Goal: Transaction & Acquisition: Purchase product/service

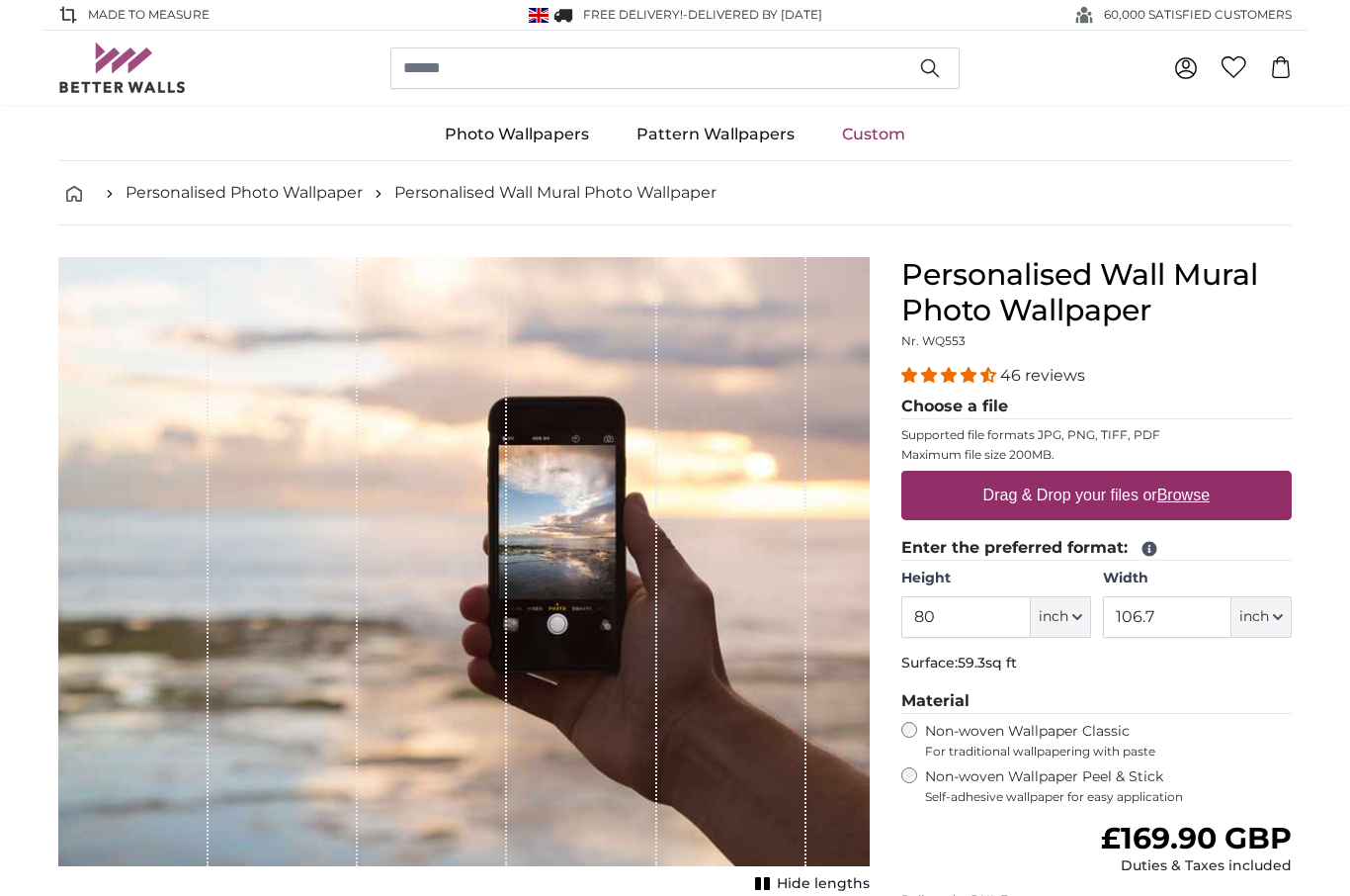
click at [950, 621] on input "80" at bounding box center [966, 617] width 128 height 42
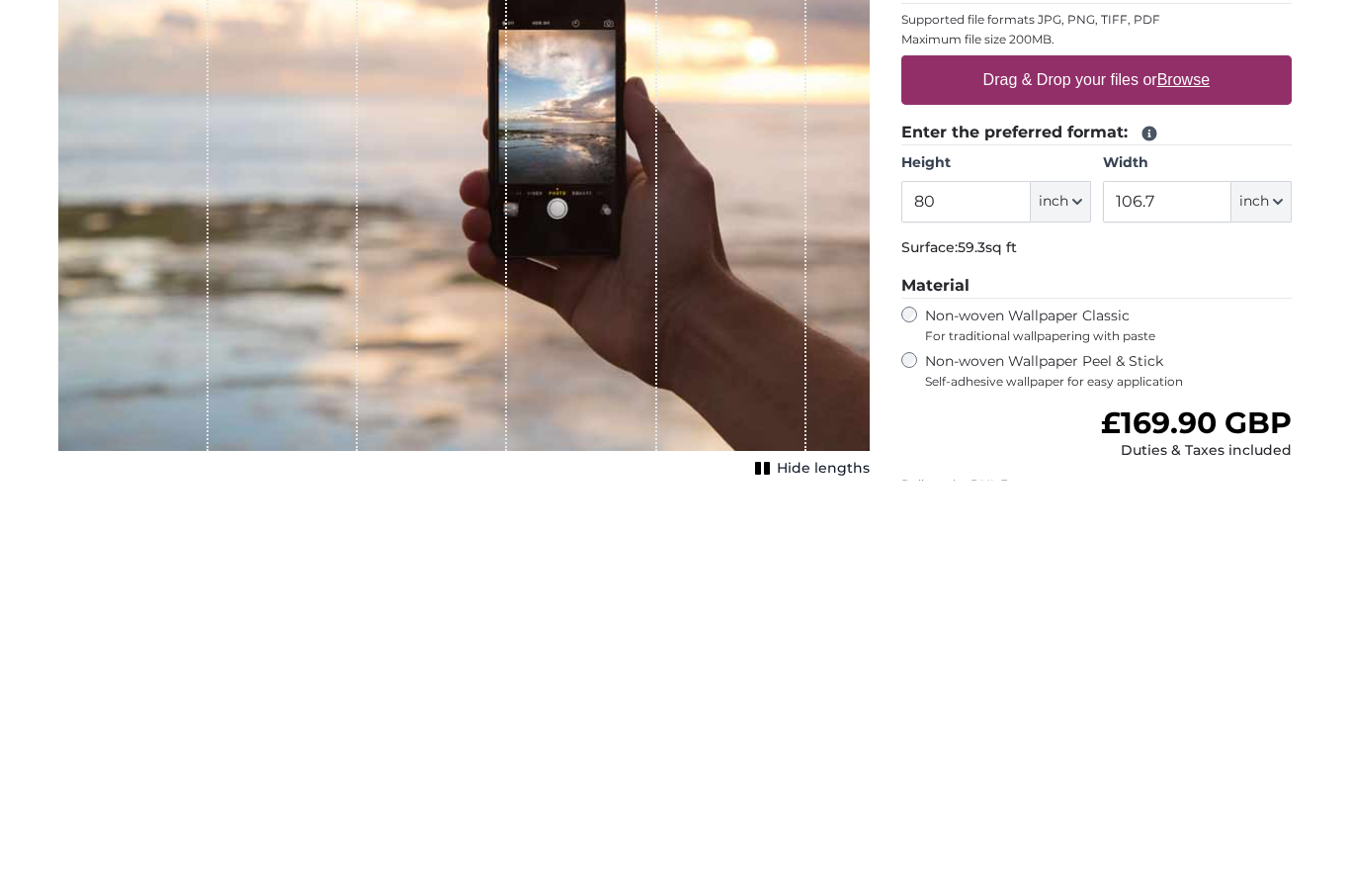
type input "8"
type input "69"
click at [1155, 596] on input "106.7" at bounding box center [1167, 617] width 128 height 42
type input "1"
type input "79"
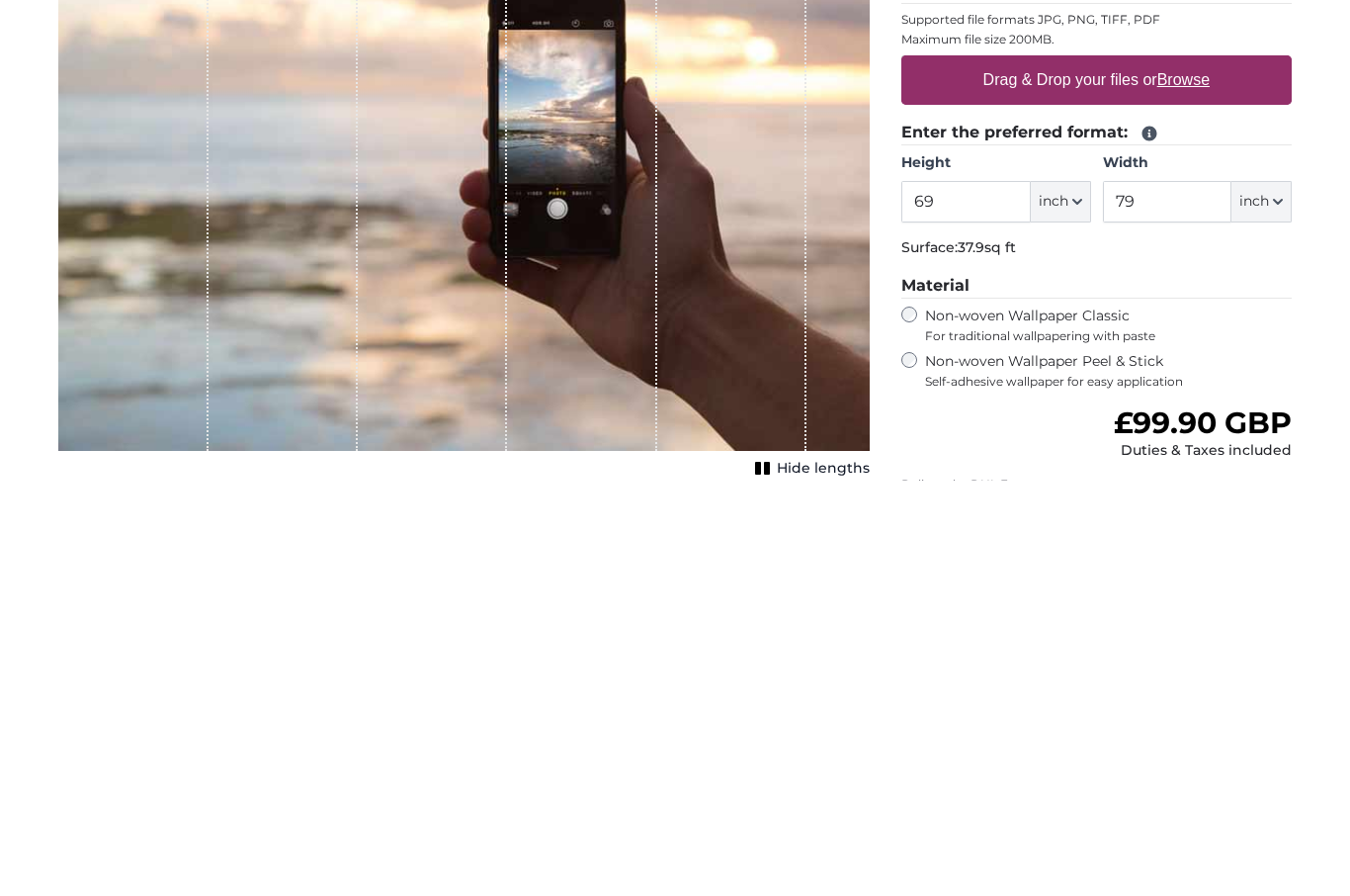
click at [1101, 476] on label "Drag & Drop your files or Browse" at bounding box center [1097, 496] width 242 height 40
click at [1101, 471] on input "Drag & Drop your files or Browse" at bounding box center [1097, 474] width 390 height 6
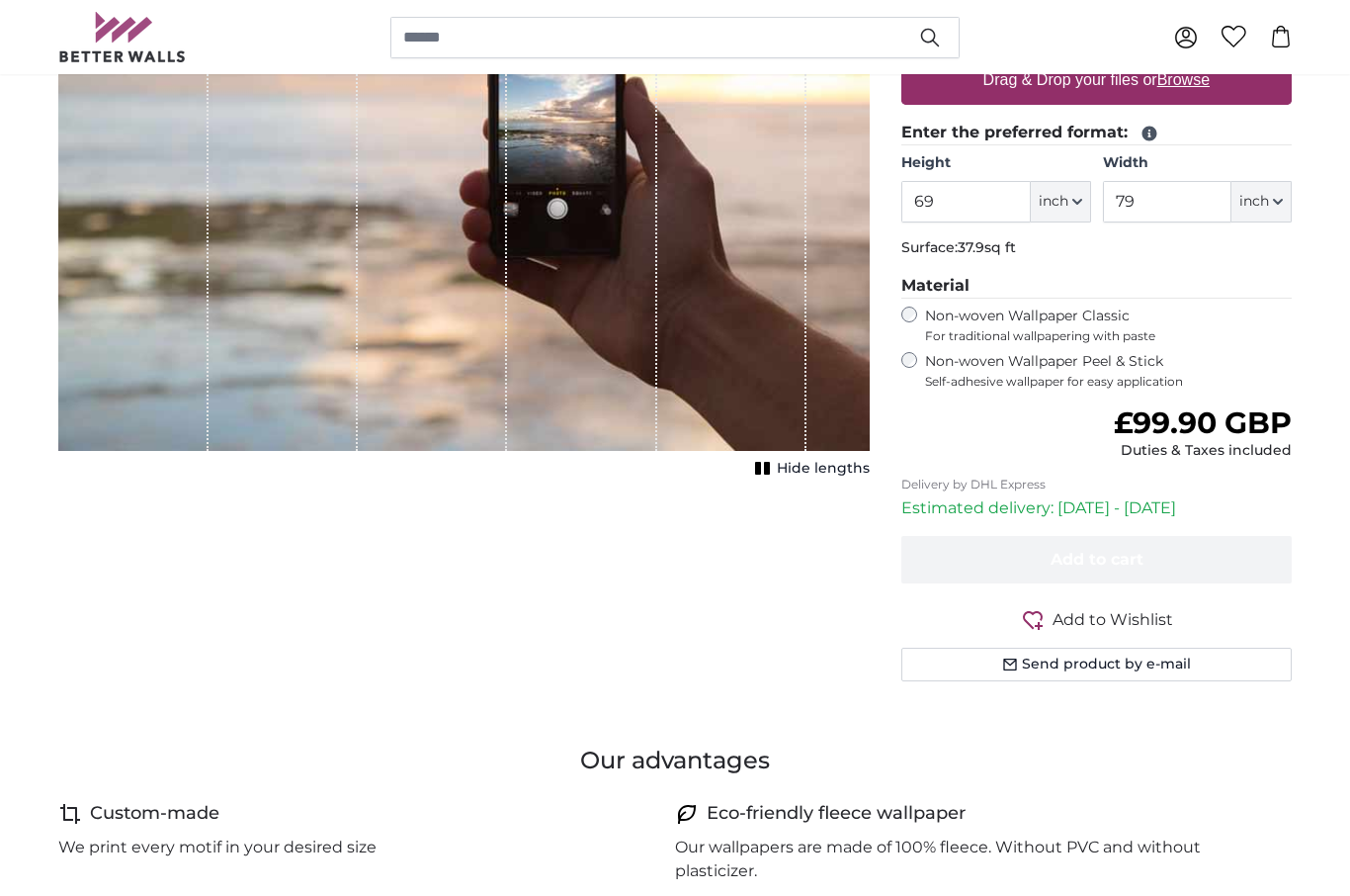
type input "**********"
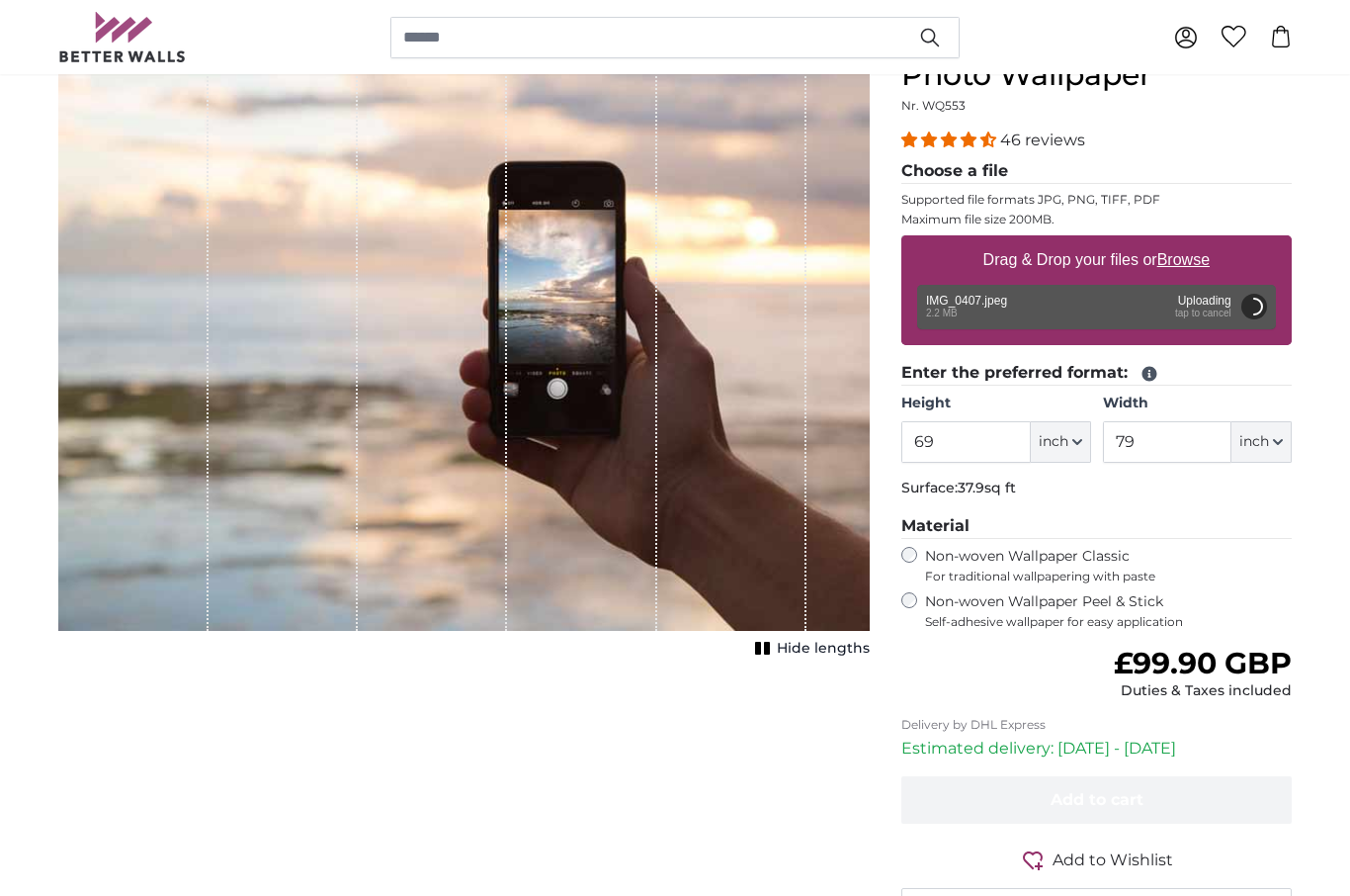
scroll to position [163, 0]
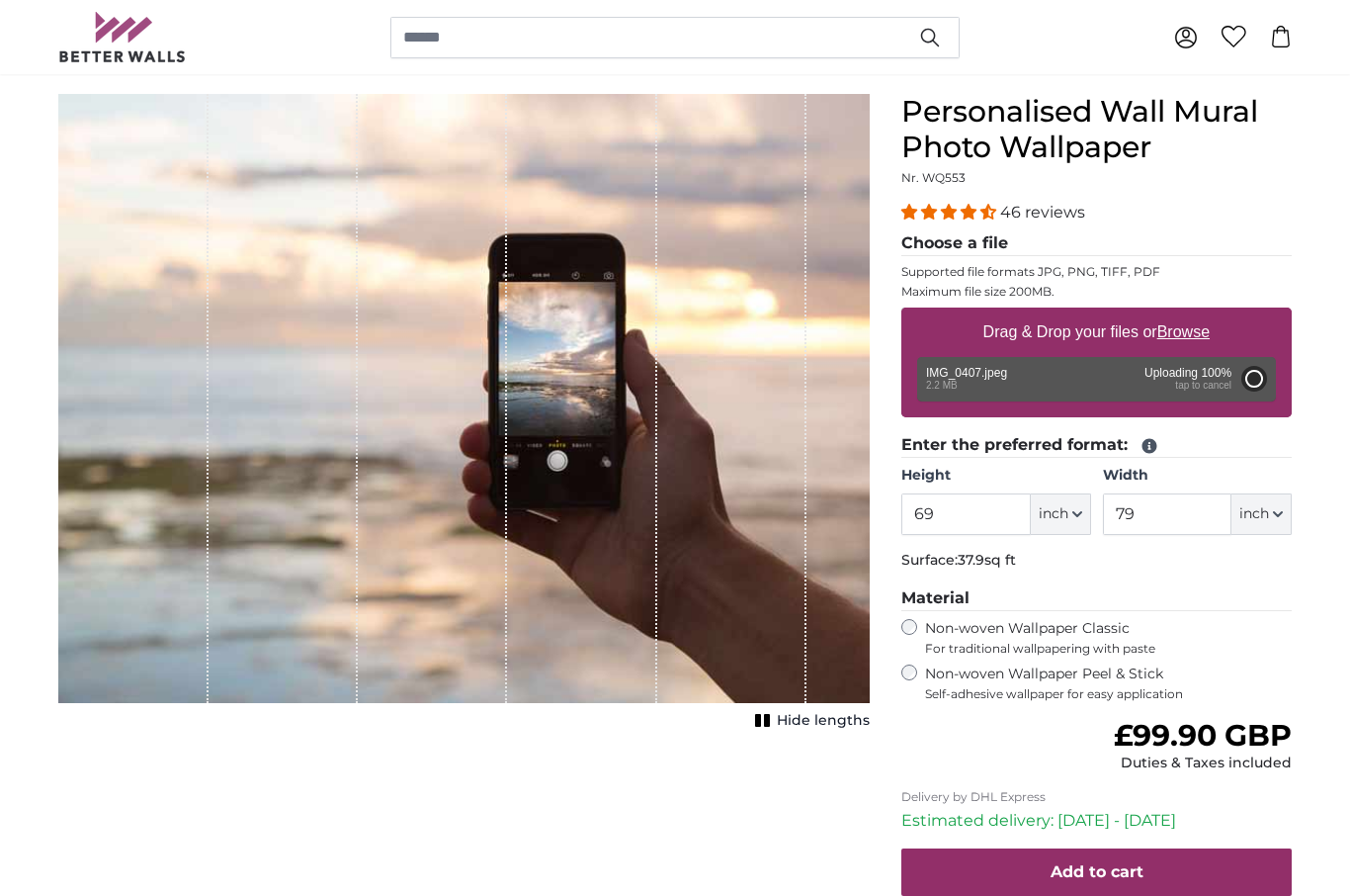
type input "59.8"
type input "84.4"
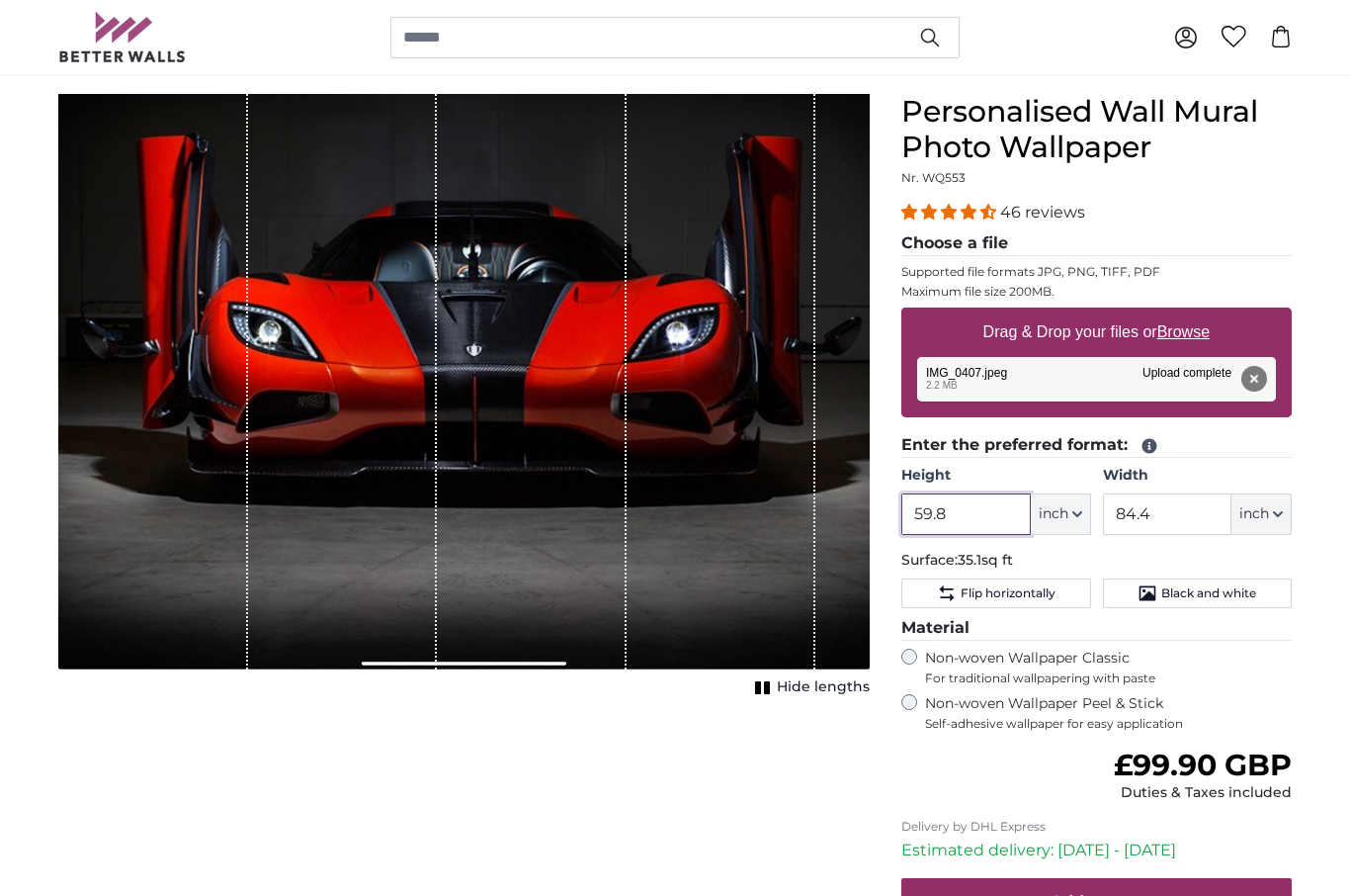
click at [967, 509] on input "59.8" at bounding box center [966, 515] width 128 height 42
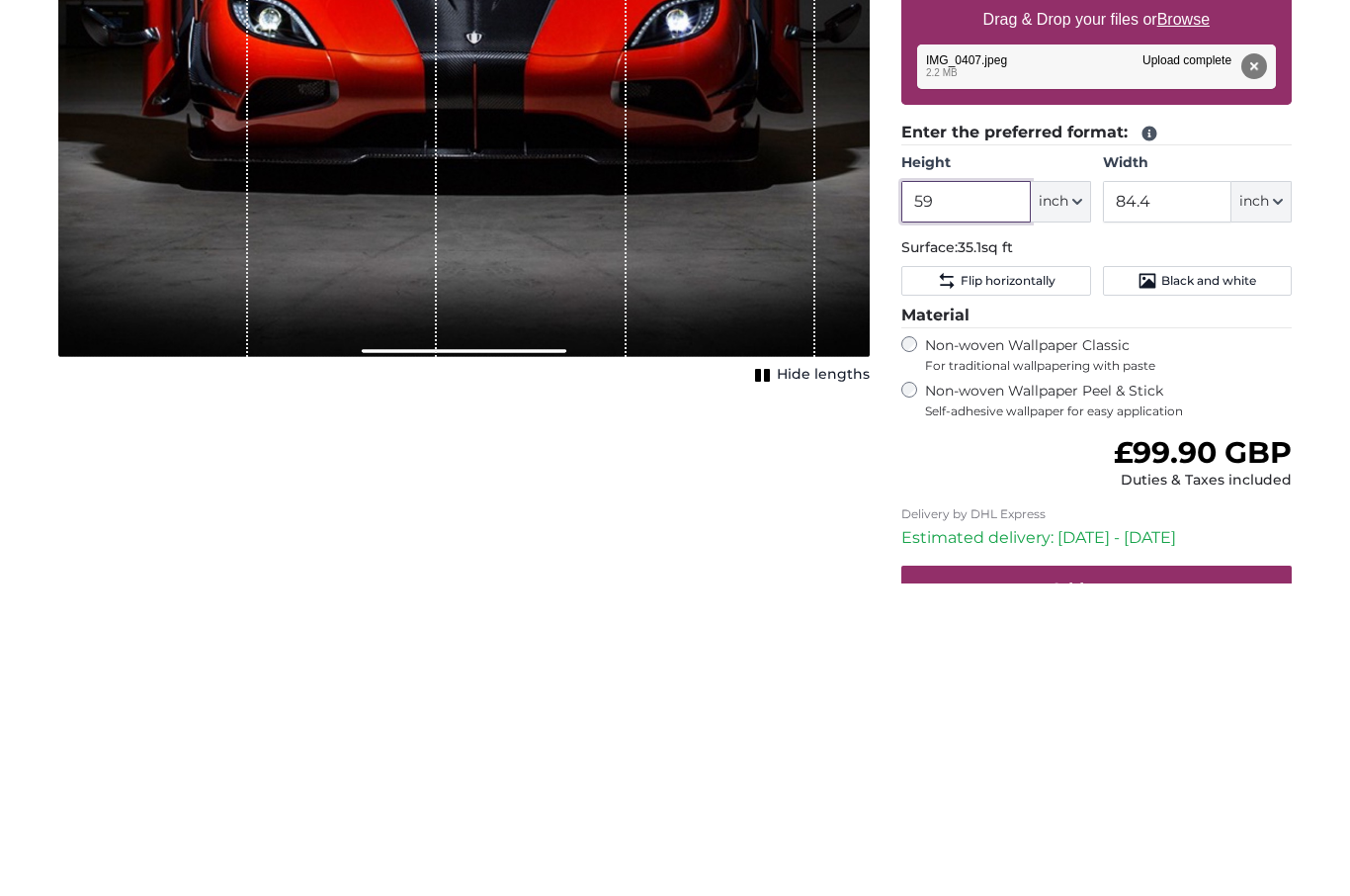
type input "5"
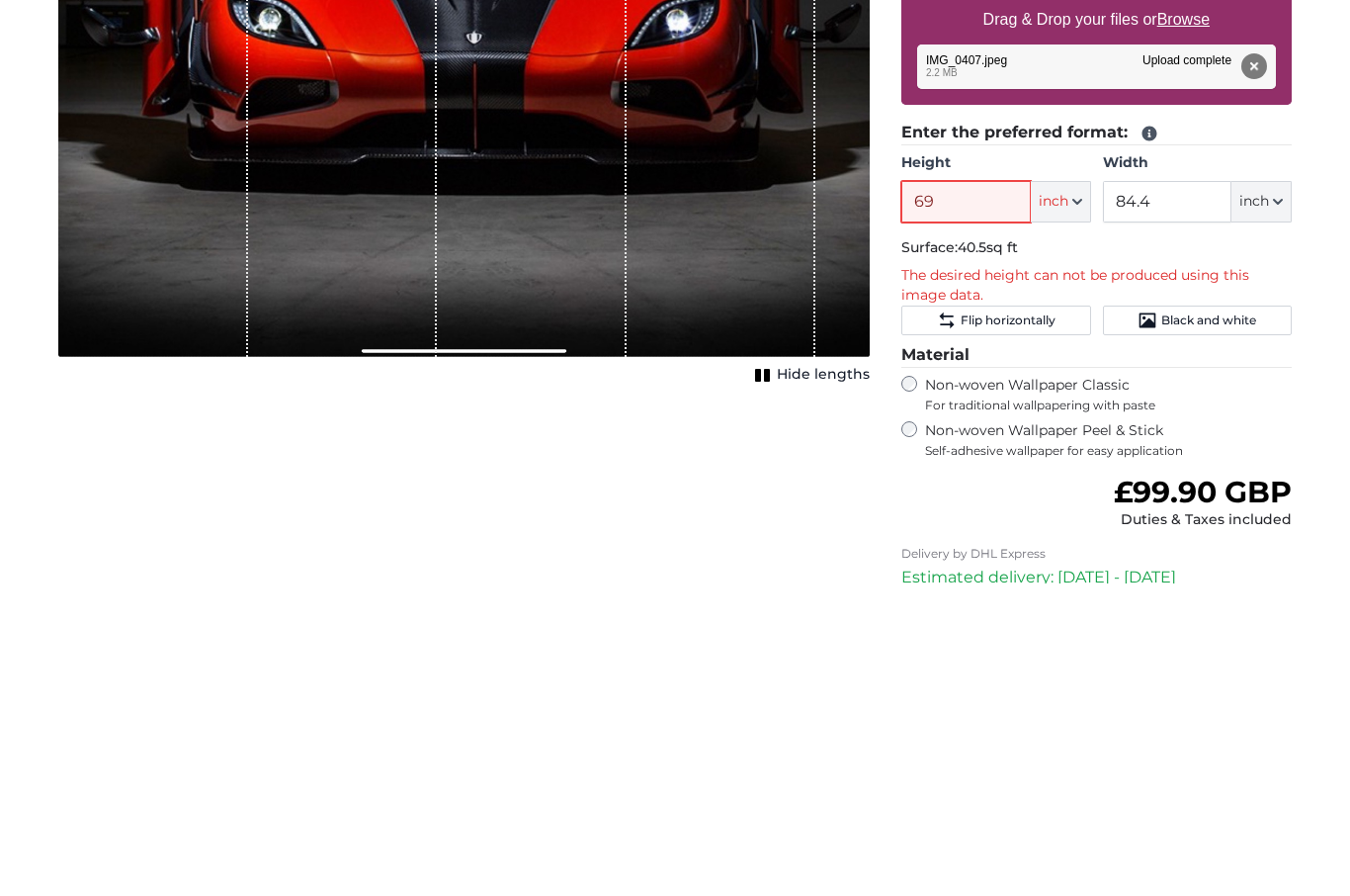
type input "69"
click at [1145, 494] on input "84.4" at bounding box center [1167, 515] width 128 height 42
click at [1166, 494] on input "84.4" at bounding box center [1167, 515] width 128 height 42
type input "8"
click at [983, 625] on span "Flip horizontally" at bounding box center [1008, 633] width 95 height 16
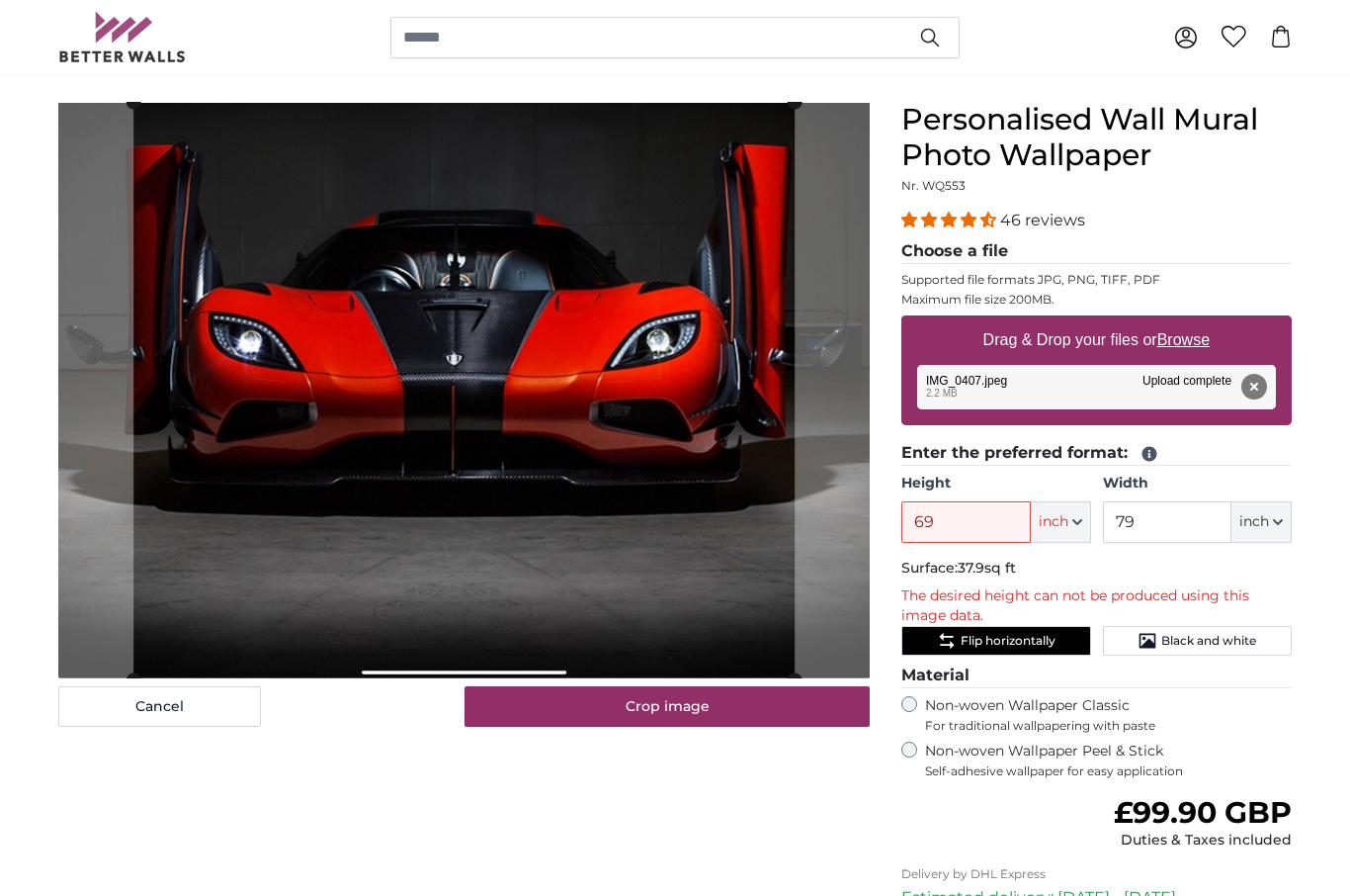
scroll to position [154, 0]
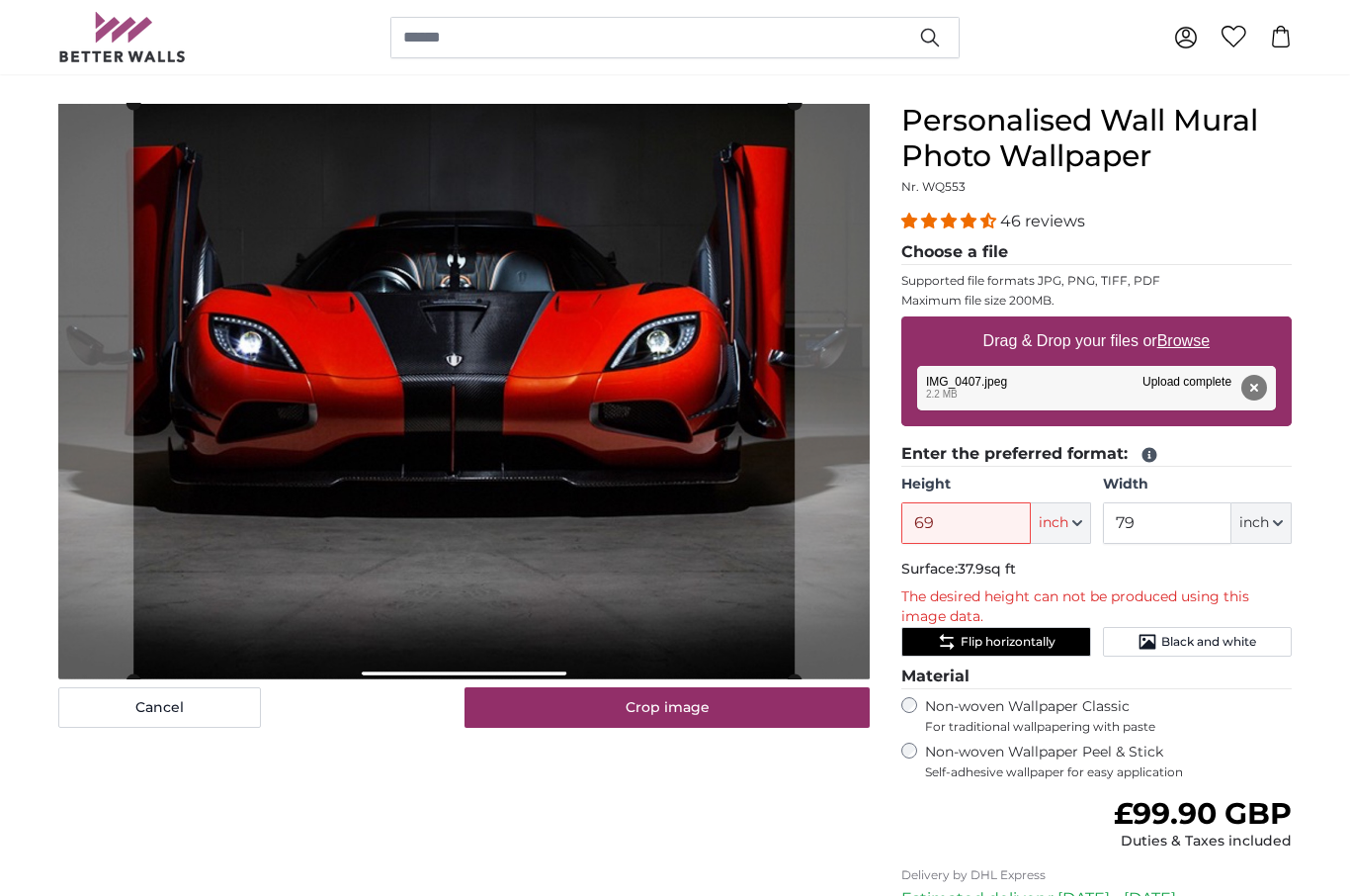
click at [686, 706] on button "Crop image" at bounding box center [668, 708] width 406 height 42
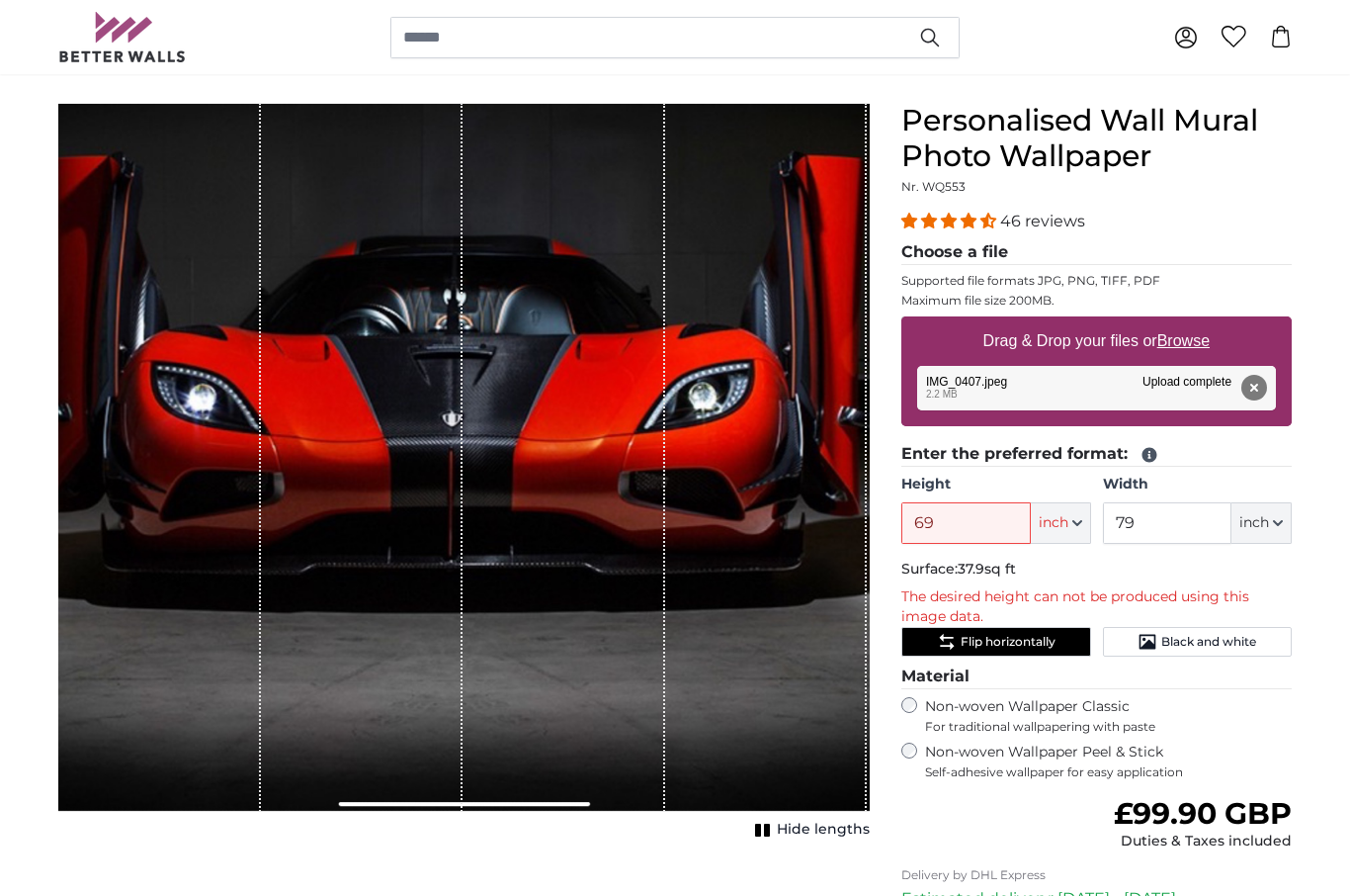
click at [610, 654] on div "1 of 1" at bounding box center [564, 456] width 203 height 708
click at [1153, 530] on input "79" at bounding box center [1167, 523] width 128 height 42
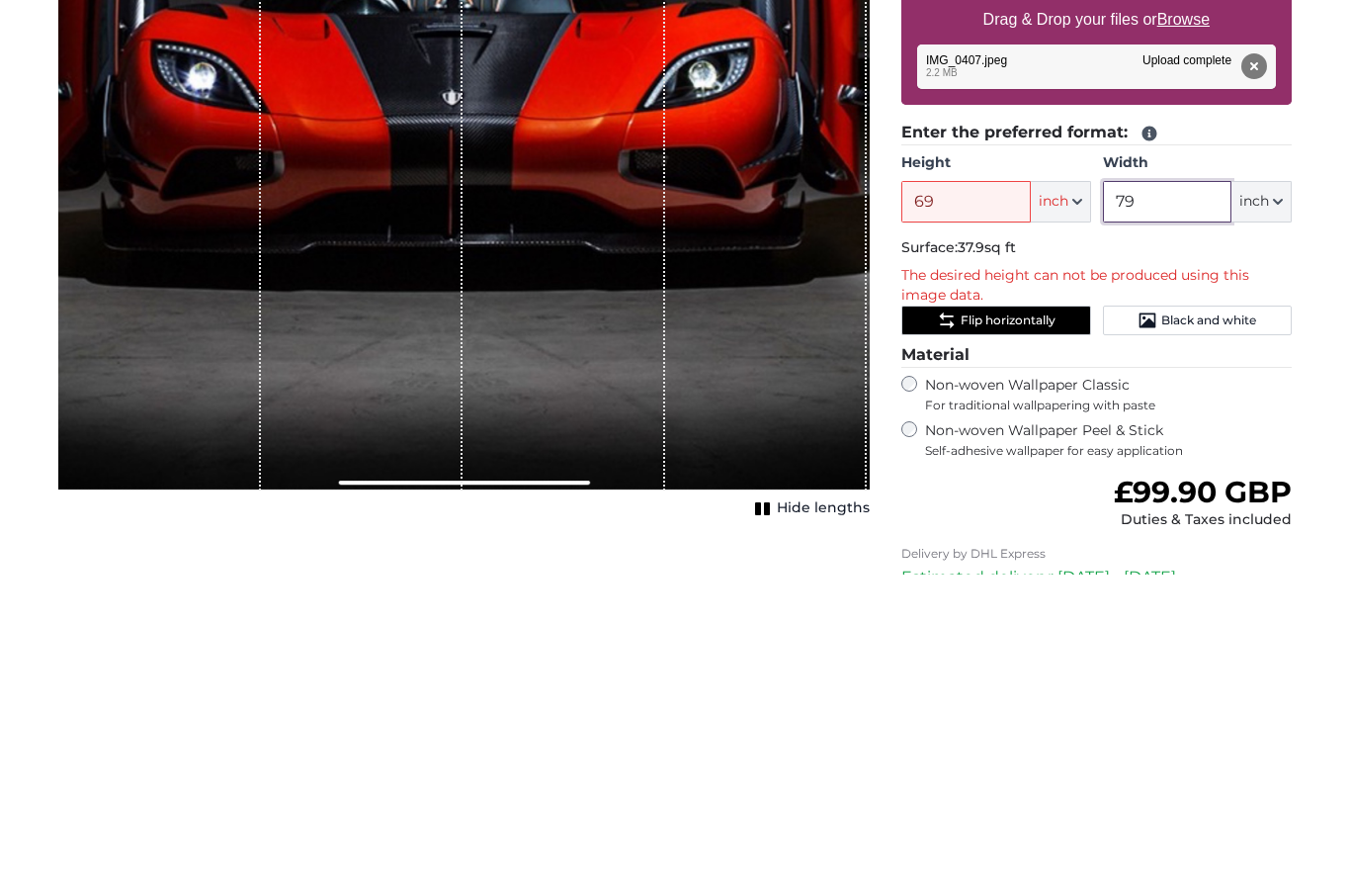
type input "7"
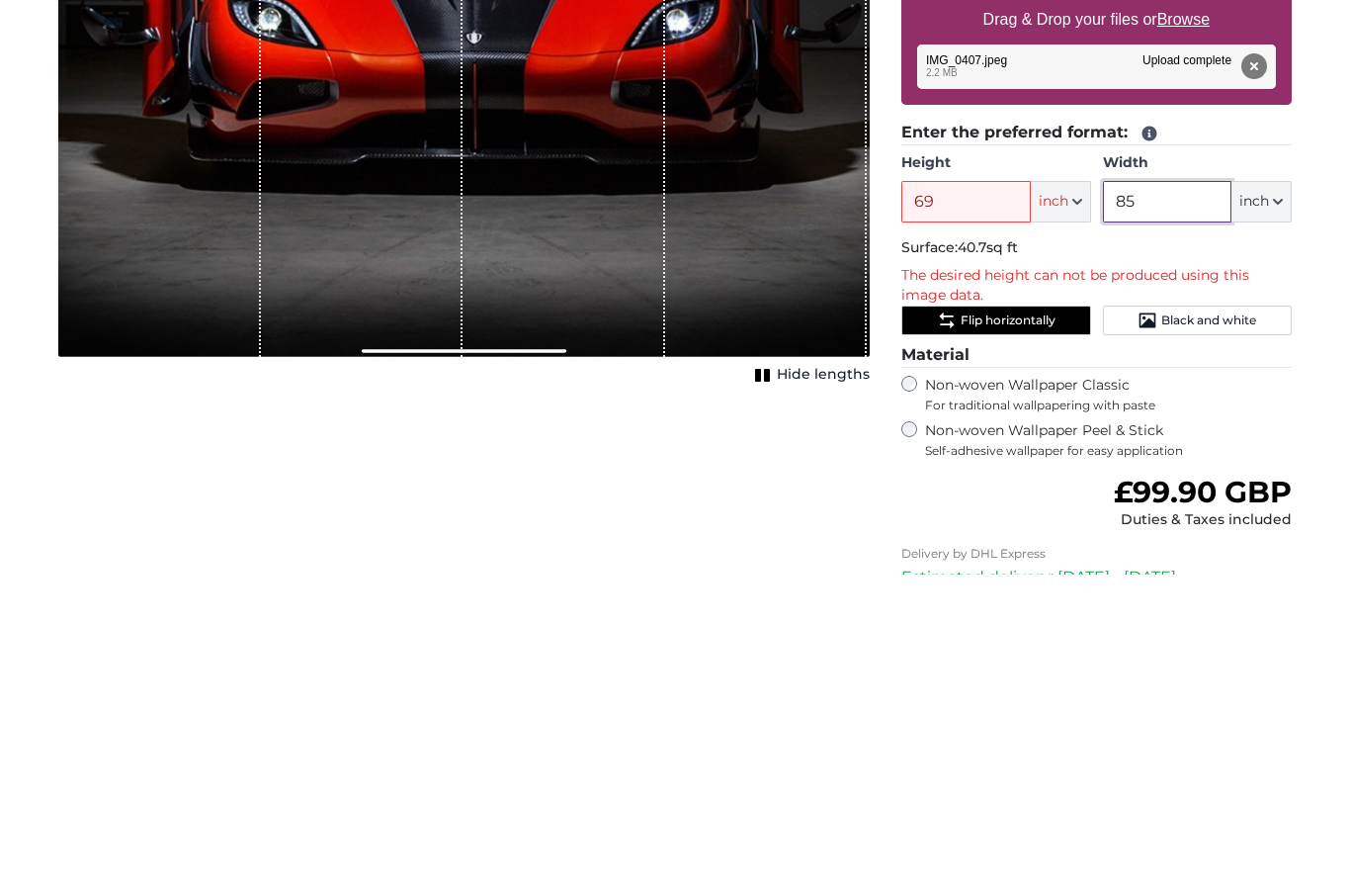
type input "85"
click at [946, 503] on input "69" at bounding box center [966, 523] width 128 height 42
type input "6"
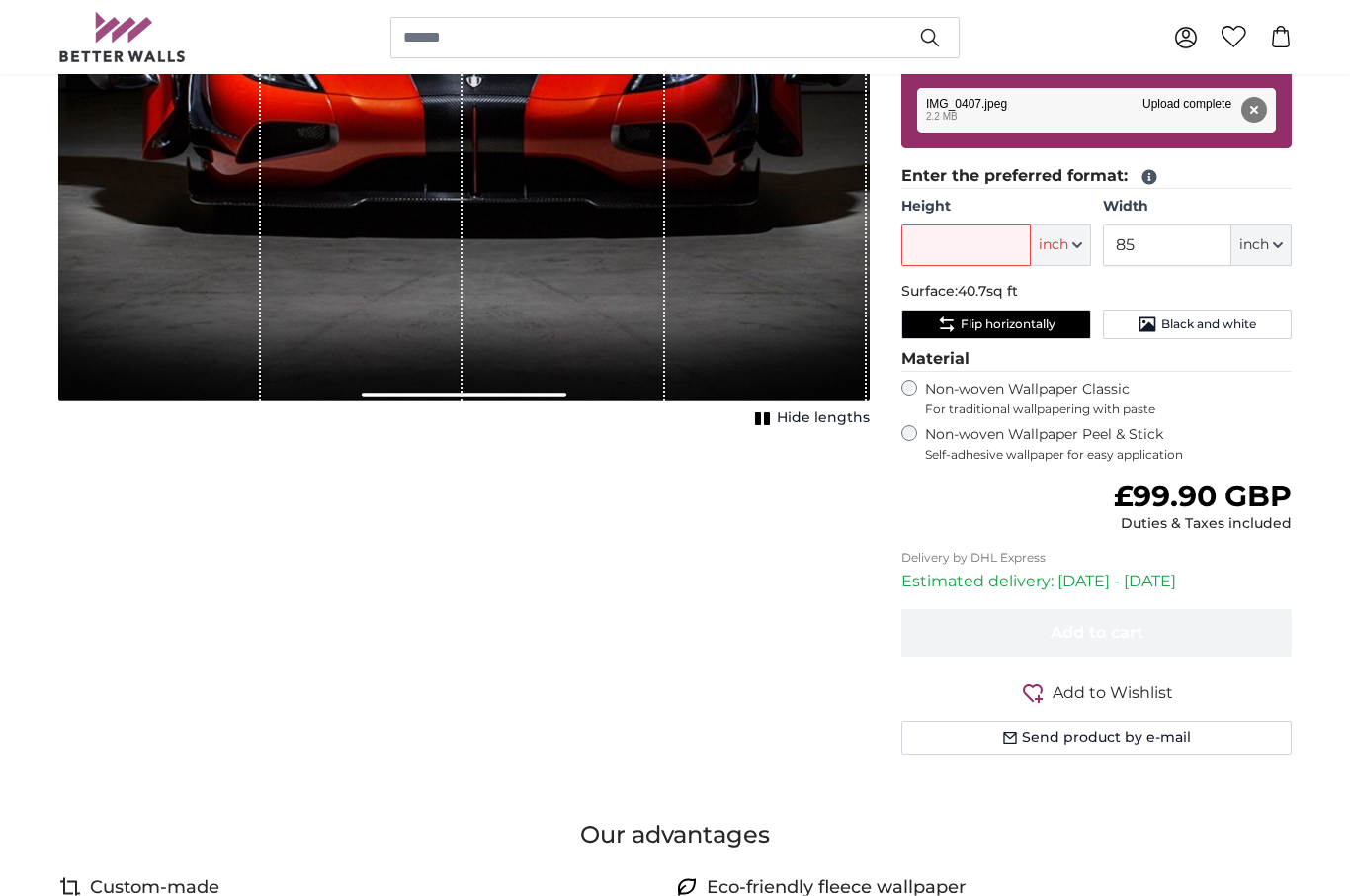
scroll to position [88, 0]
